Goal: Manage account settings

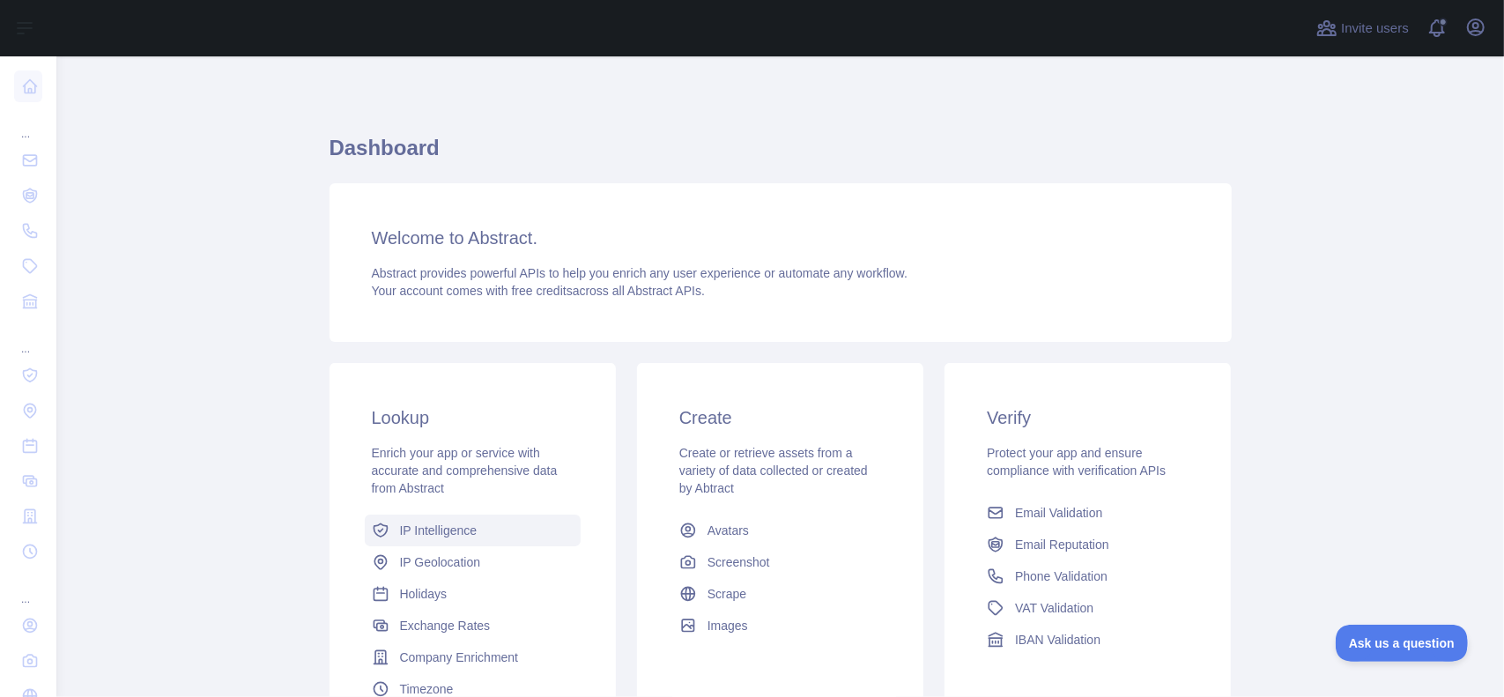
click at [421, 529] on span "IP Intelligence" at bounding box center [439, 531] width 78 height 18
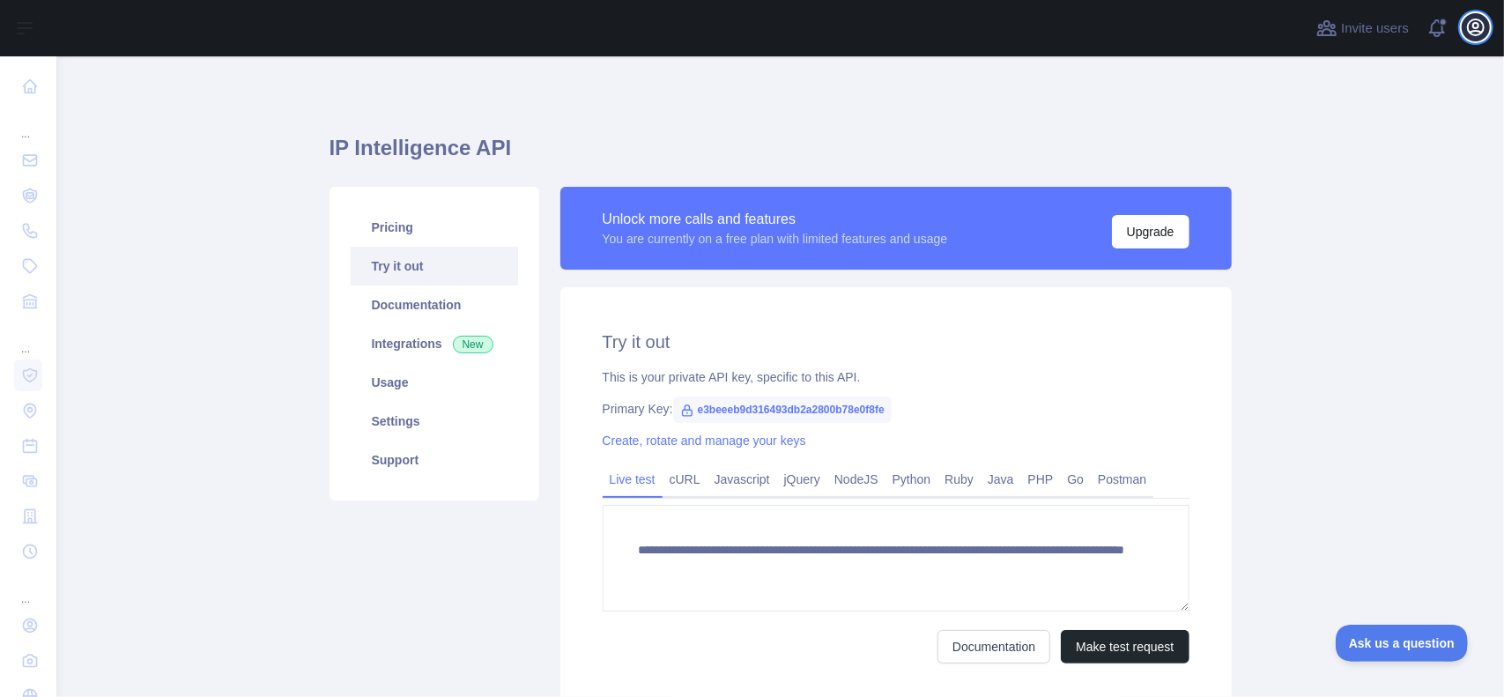
click at [1473, 20] on icon "button" at bounding box center [1476, 27] width 16 height 16
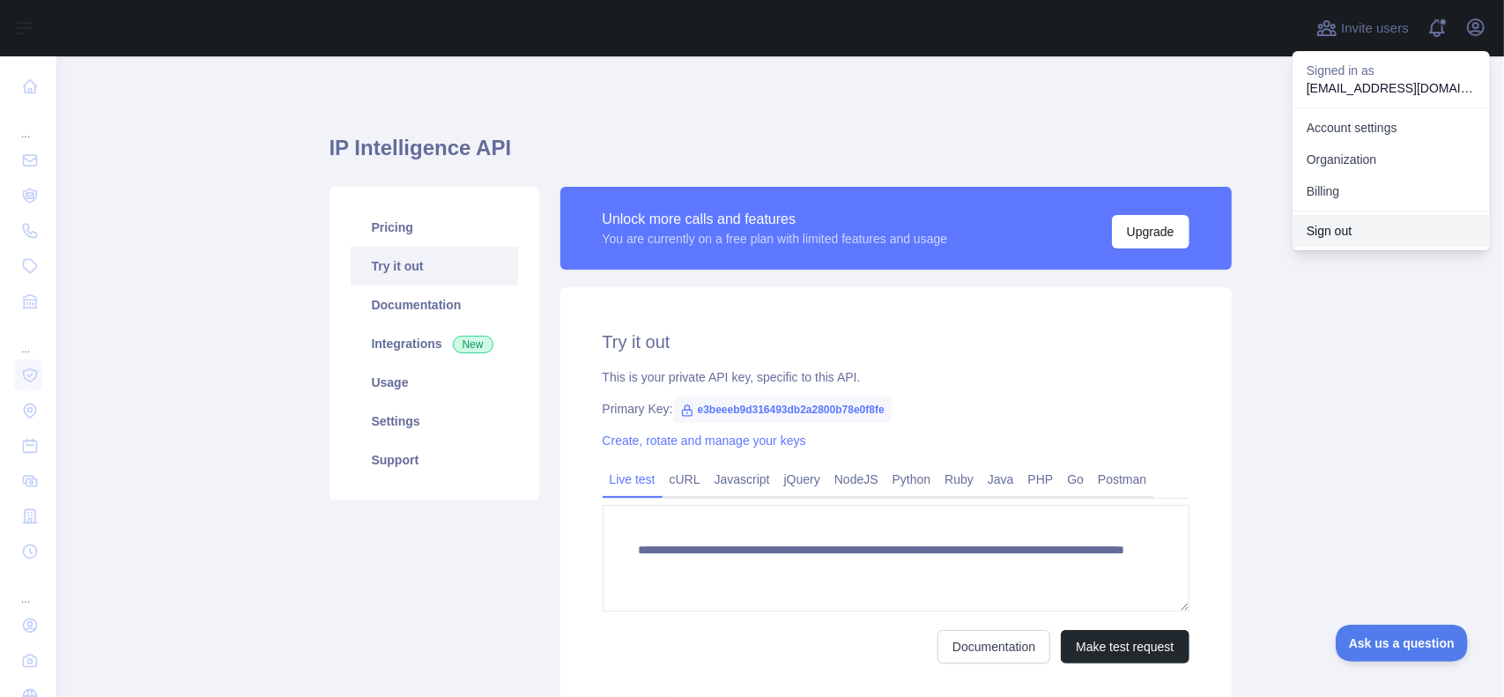
click at [1385, 237] on button "Sign out" at bounding box center [1391, 231] width 197 height 32
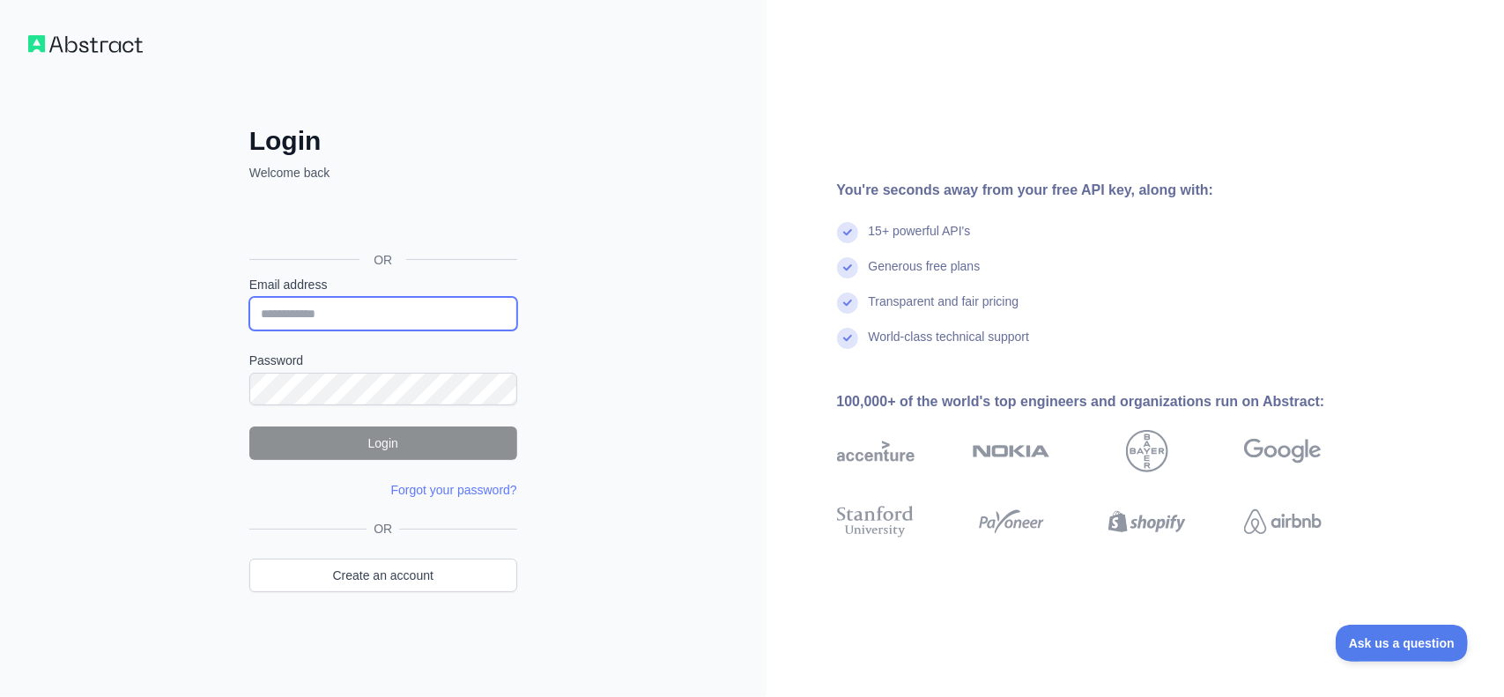
click at [335, 319] on input "Email address" at bounding box center [383, 313] width 268 height 33
drag, startPoint x: 494, startPoint y: 314, endPoint x: 423, endPoint y: 331, distance: 73.5
click at [427, 315] on body "Login Welcome back OR Email address Password Login Forgot your password? Please…" at bounding box center [752, 348] width 1504 height 697
click at [249, 405] on nordpass-icon at bounding box center [249, 405] width 0 height 0
click at [323, 320] on input "Email address" at bounding box center [383, 313] width 268 height 33
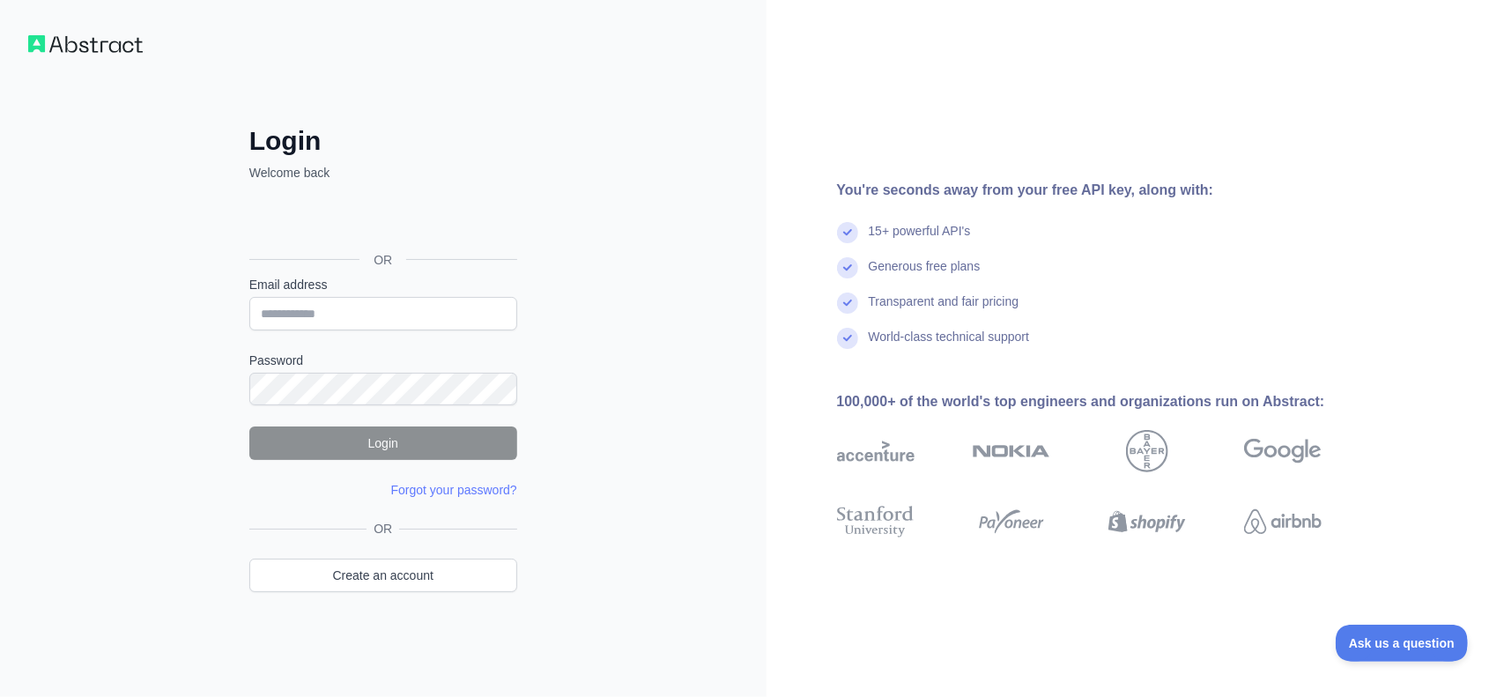
click at [0, 696] on nordpass-autofill-portal at bounding box center [0, 697] width 0 height 0
type input "**********"
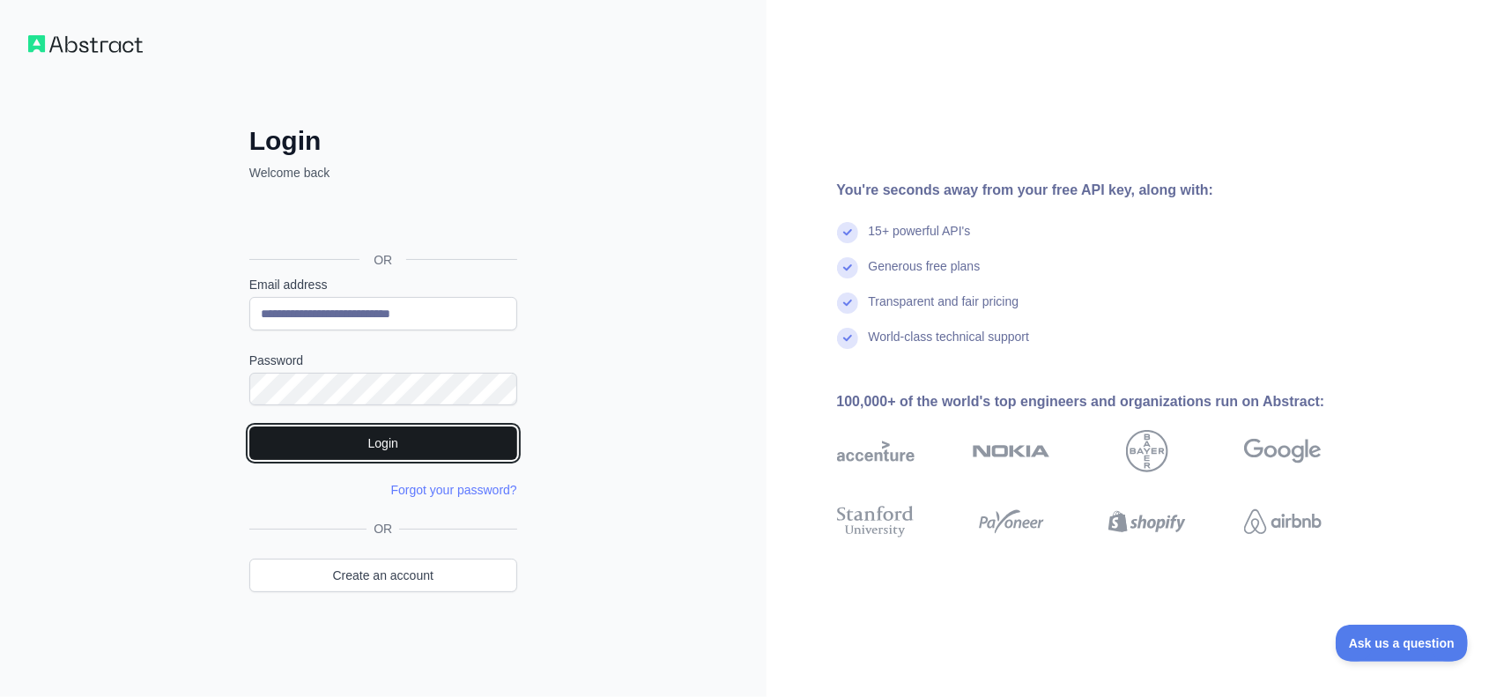
click at [393, 443] on button "Login" at bounding box center [383, 443] width 268 height 33
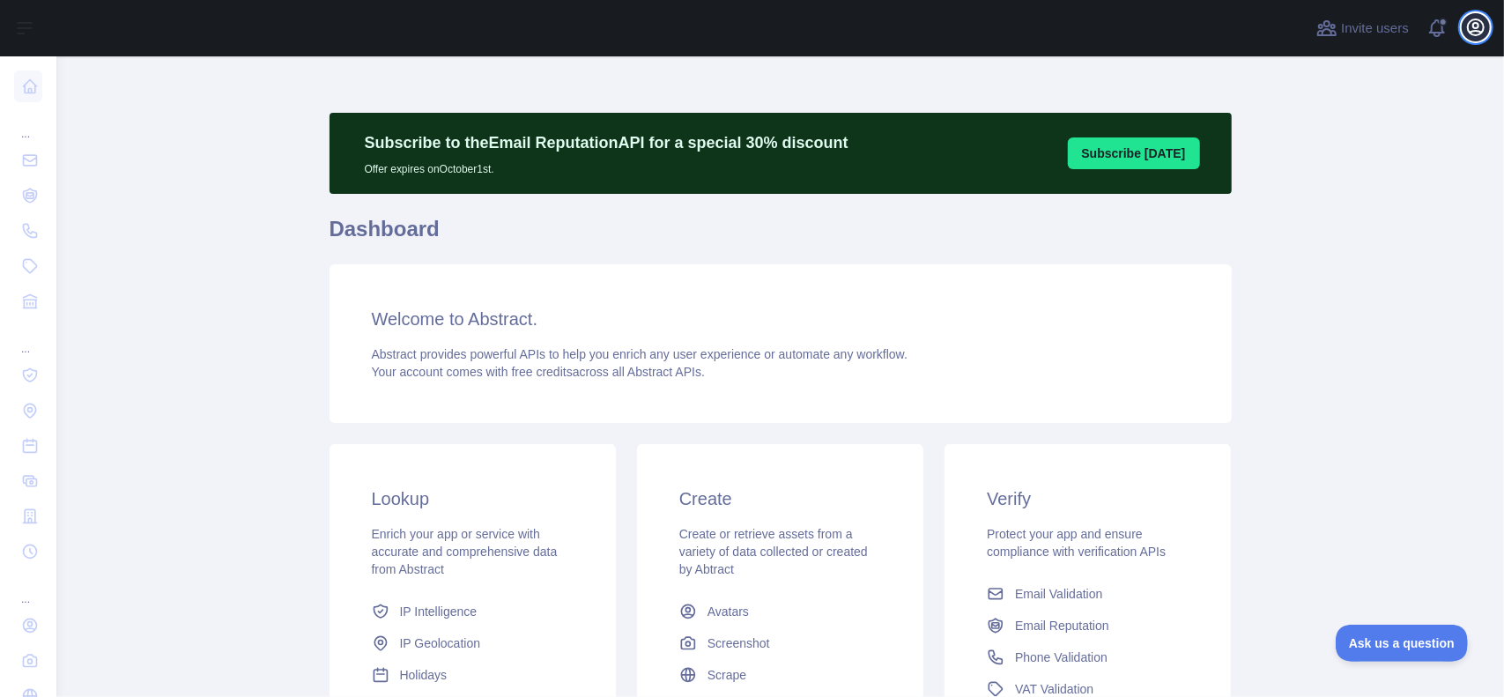
click at [1473, 27] on icon "button" at bounding box center [1476, 27] width 21 height 21
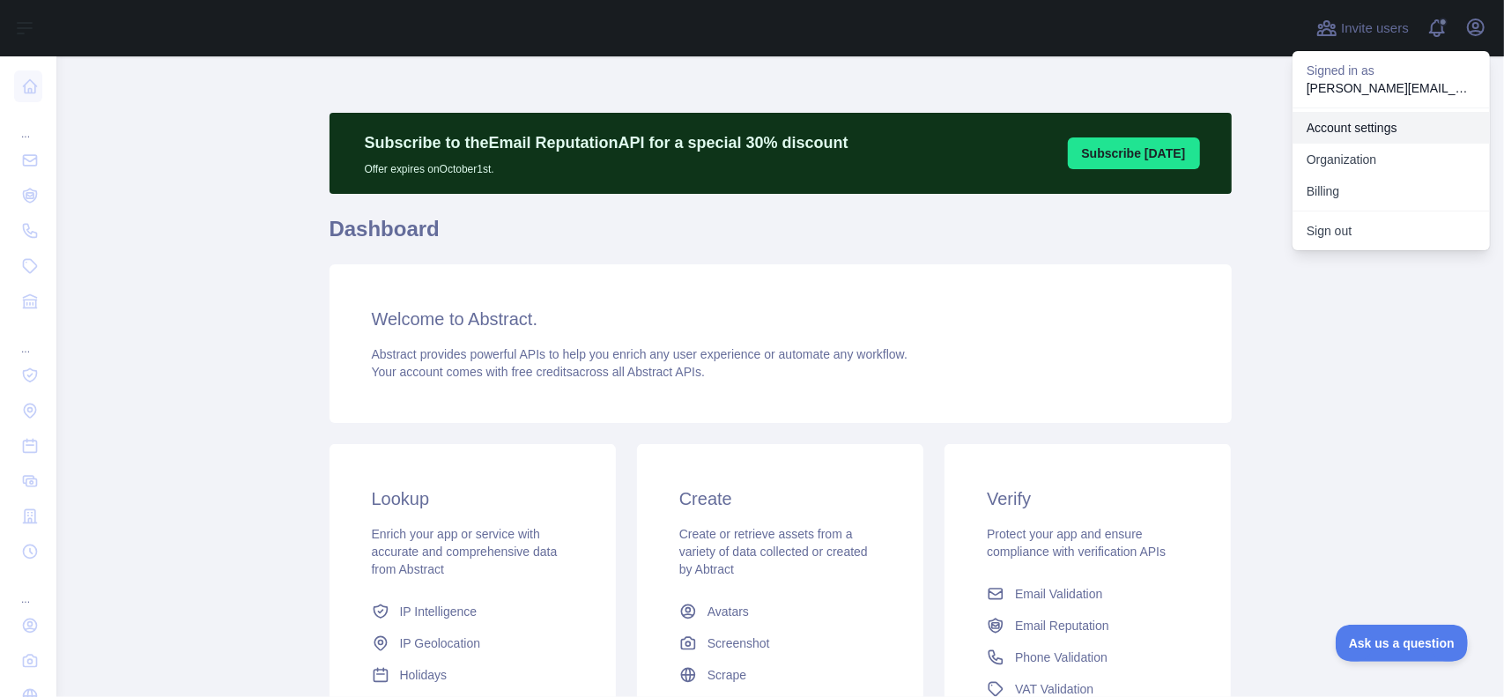
click at [1345, 132] on link "Account settings" at bounding box center [1391, 128] width 197 height 32
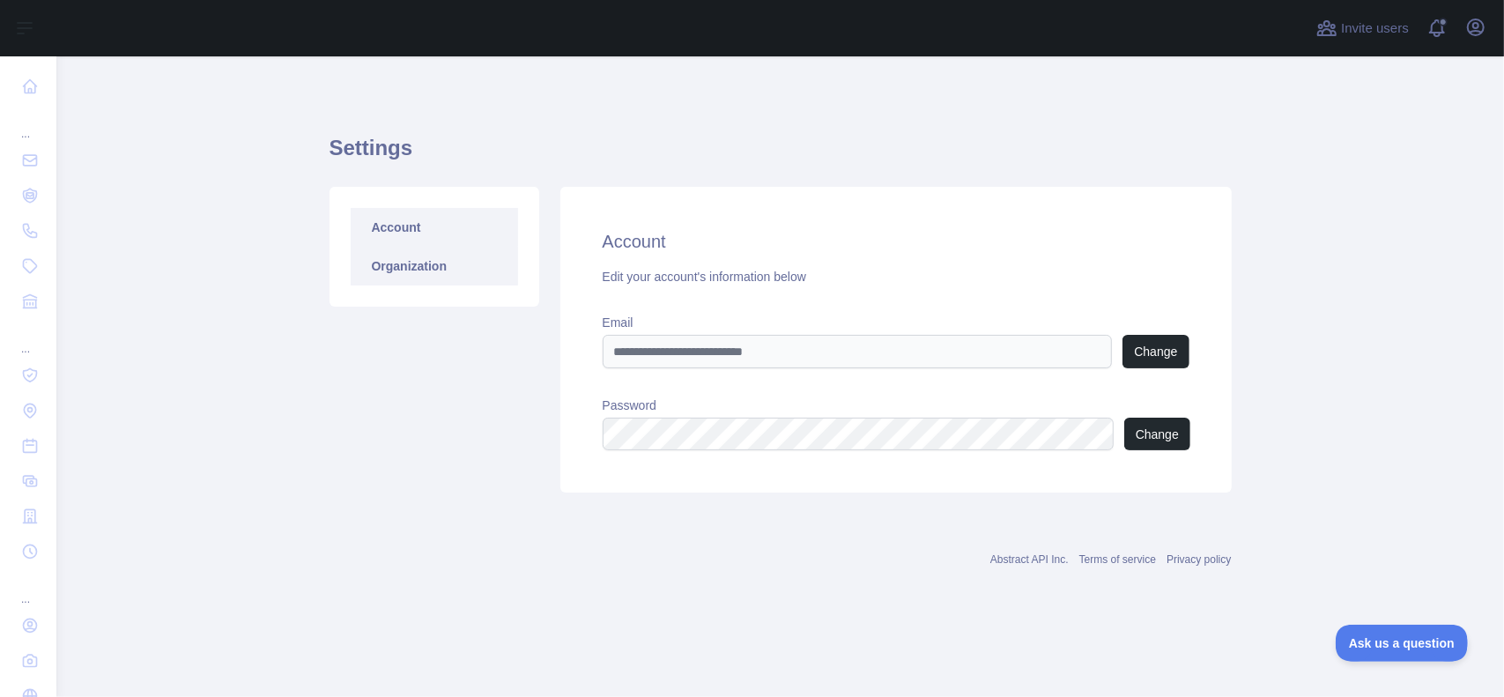
click at [433, 253] on link "Organization" at bounding box center [434, 266] width 167 height 39
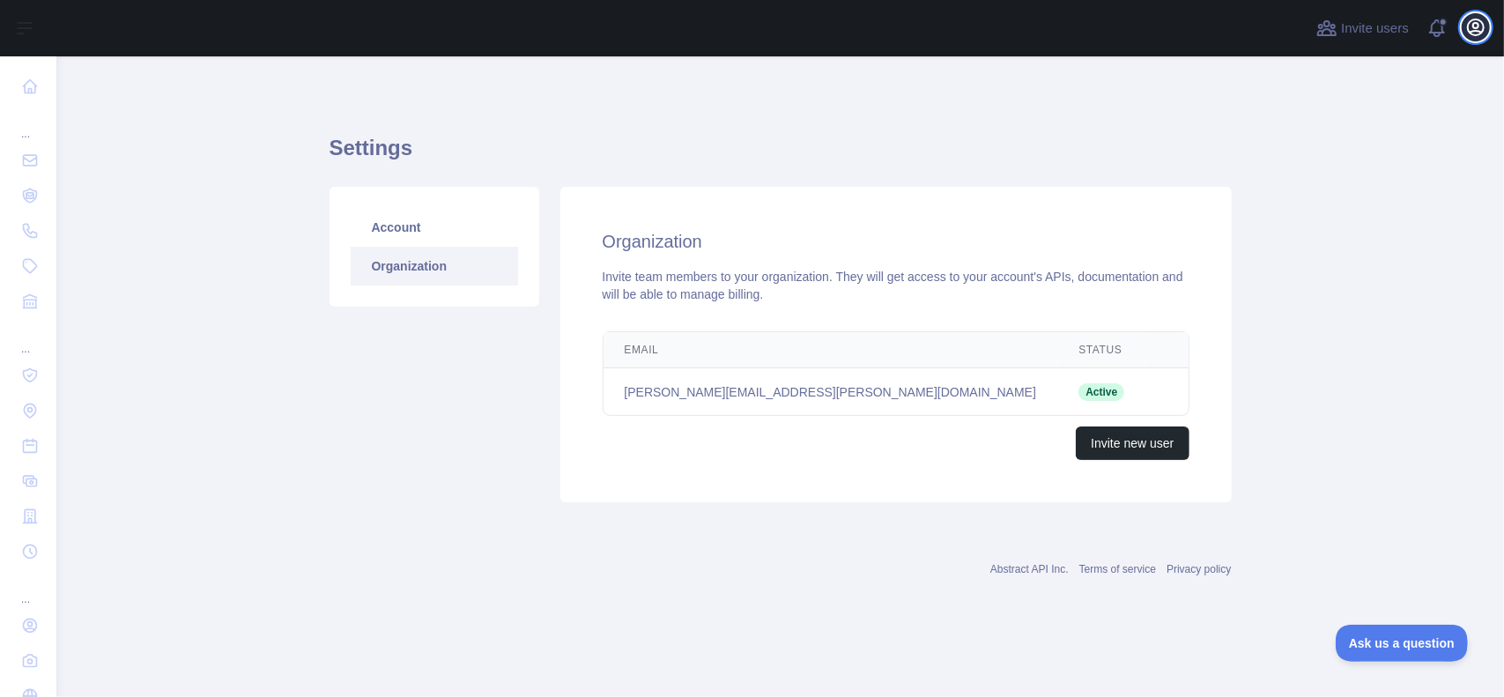
click at [1479, 26] on icon "button" at bounding box center [1476, 27] width 16 height 16
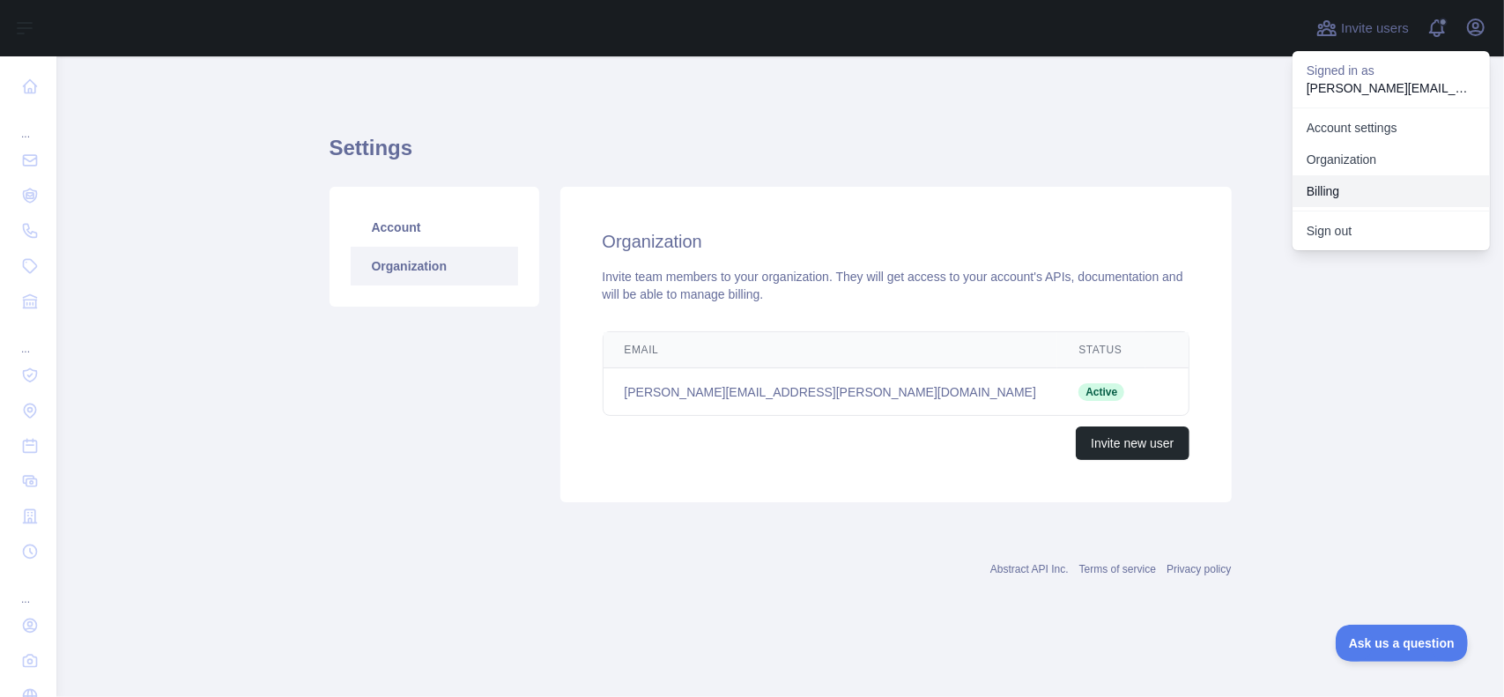
click at [1329, 186] on button "Billing" at bounding box center [1391, 191] width 197 height 32
